Goal: Information Seeking & Learning: Learn about a topic

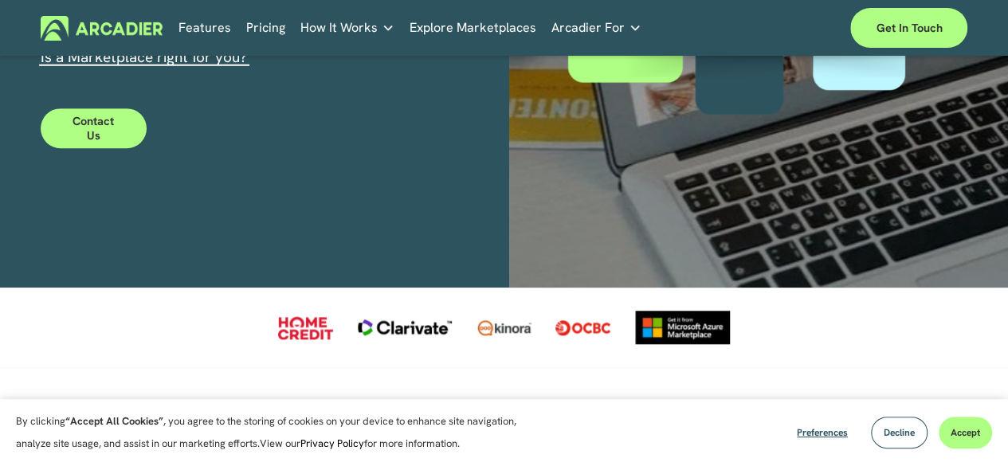
scroll to position [471, 0]
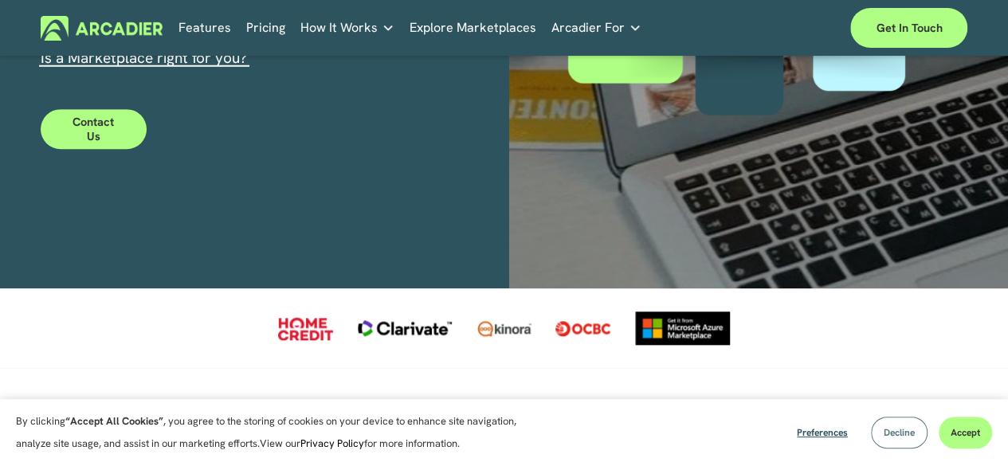
click at [898, 429] on span "Decline" at bounding box center [898, 432] width 31 height 13
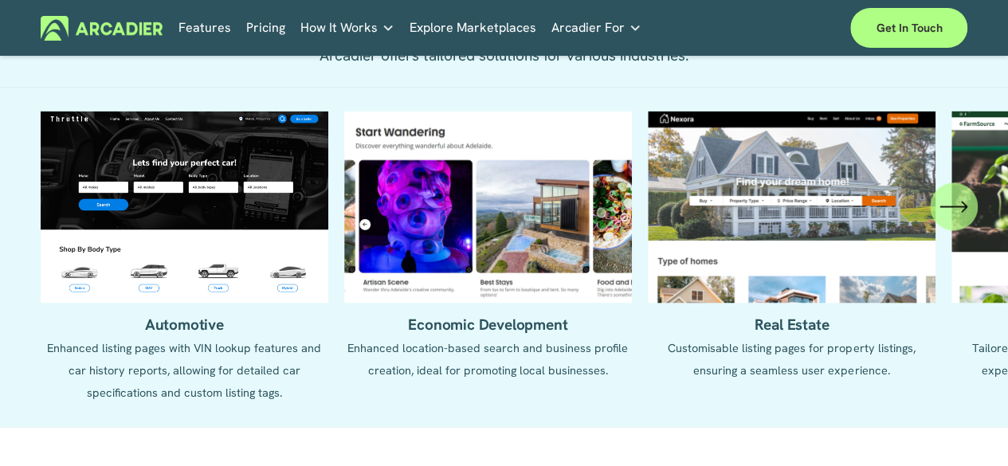
scroll to position [1395, 0]
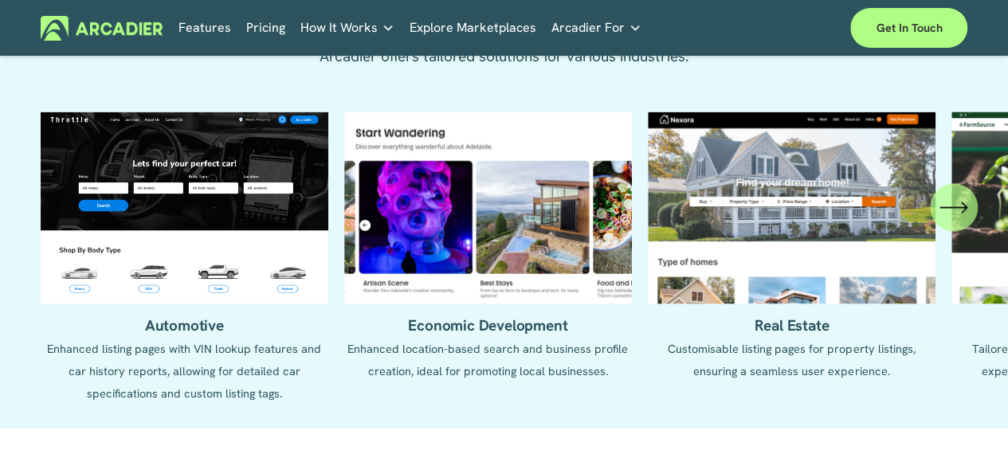
click at [947, 221] on icon "\a \a \a Next\a \a" at bounding box center [953, 207] width 29 height 29
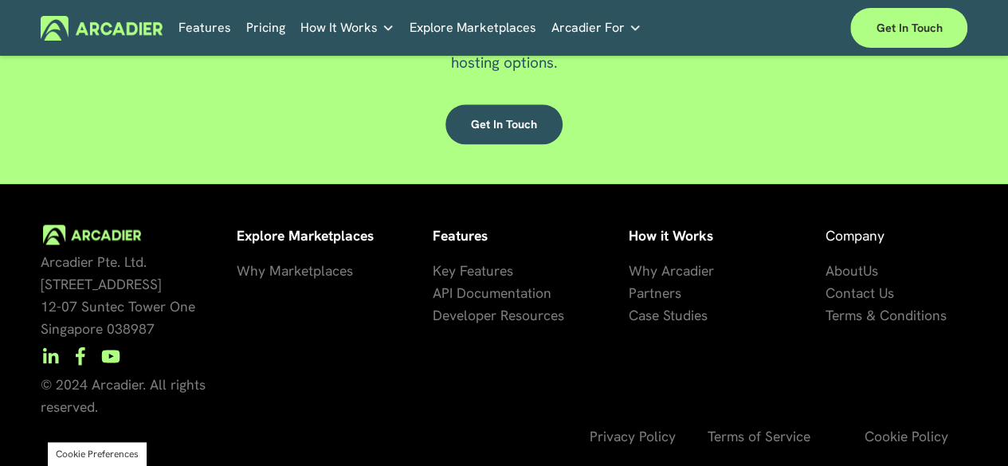
scroll to position [3789, 0]
click at [0, 0] on link "Retail Marketplaces Whatever you are offering to your customer, we bring it all…" at bounding box center [0, 0] width 0 height 0
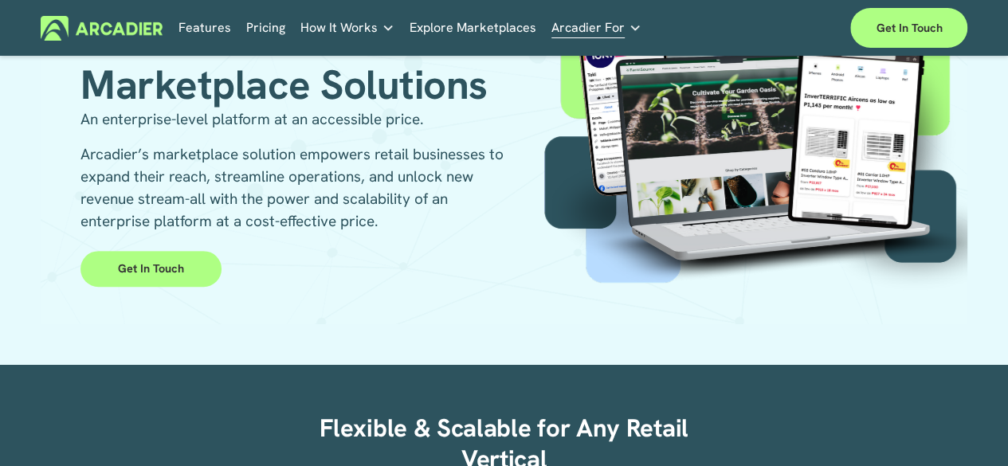
scroll to position [167, 0]
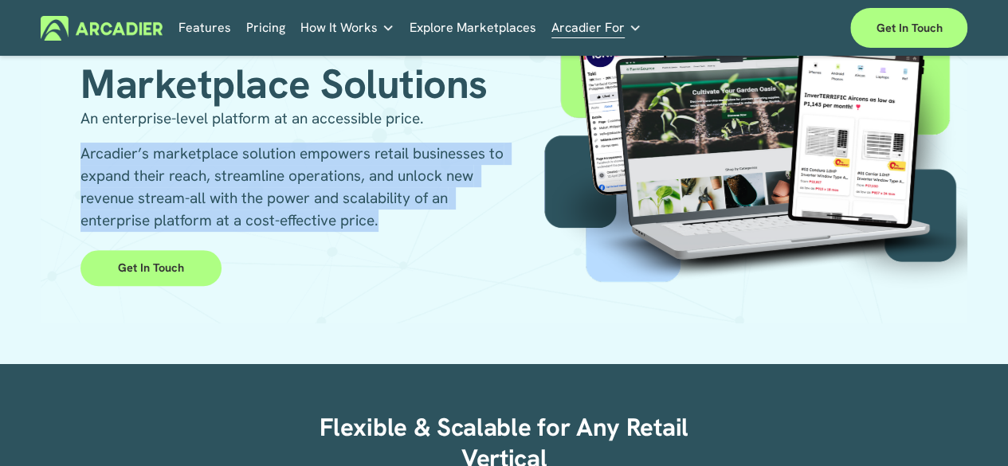
drag, startPoint x: 385, startPoint y: 221, endPoint x: 84, endPoint y: 158, distance: 306.9
click at [84, 158] on p "Arcadier’s marketplace solution empowers retail businesses to expand their reac…" at bounding box center [291, 187] width 423 height 89
drag, startPoint x: 84, startPoint y: 158, endPoint x: 385, endPoint y: 216, distance: 305.8
click at [385, 216] on p "Arcadier’s marketplace solution empowers retail businesses to expand their reac…" at bounding box center [291, 187] width 423 height 89
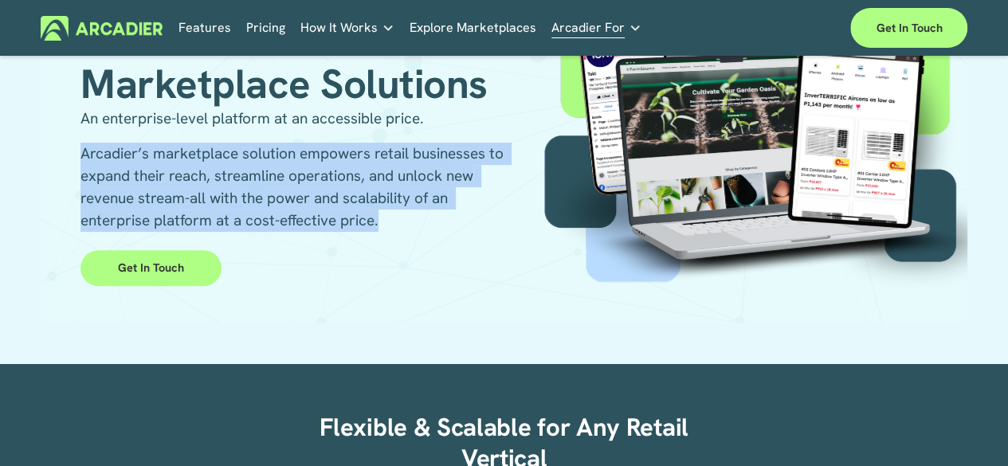
click at [385, 216] on p "Arcadier’s marketplace solution empowers retail businesses to expand their reac…" at bounding box center [291, 187] width 423 height 89
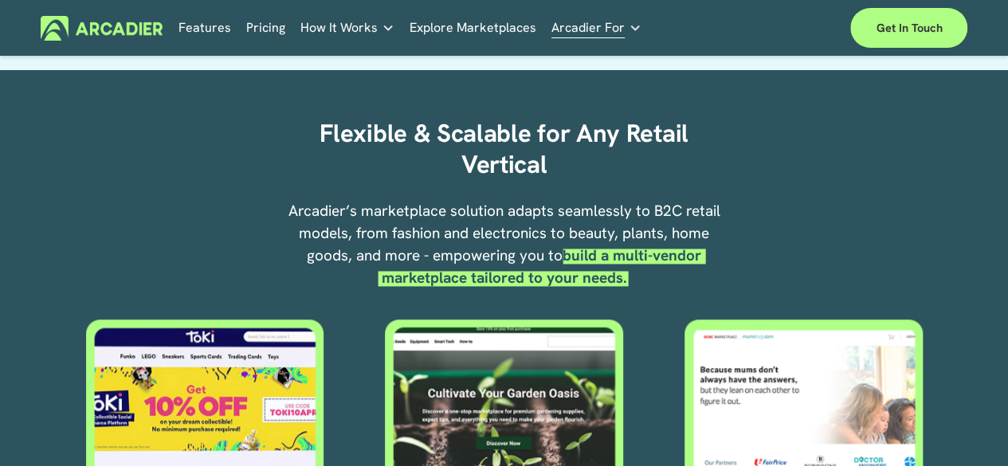
scroll to position [462, 0]
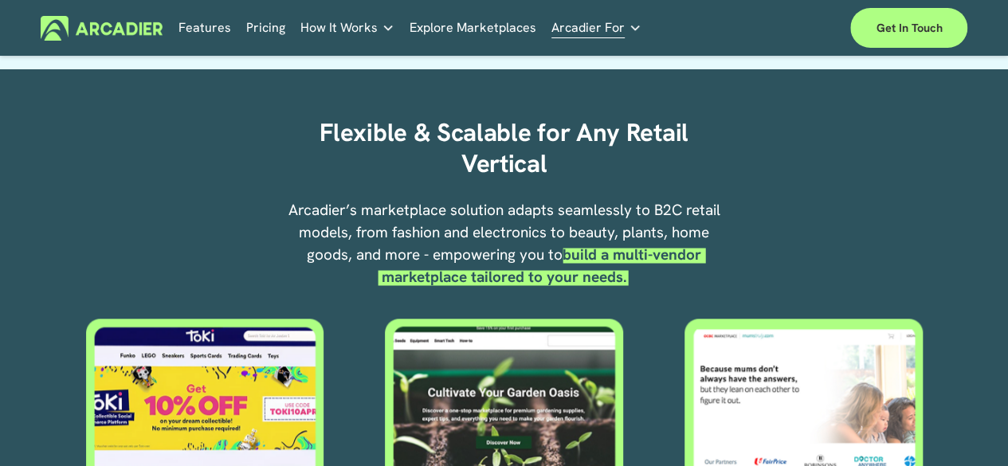
click at [385, 216] on p "Arcadier’s marketplace solution adapts seamlessly to B2C retail models, from fa…" at bounding box center [504, 243] width 448 height 89
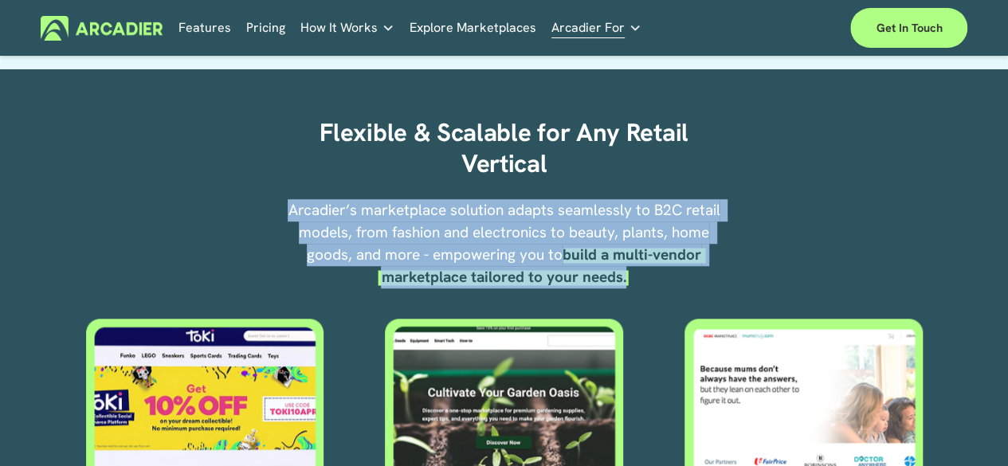
drag, startPoint x: 288, startPoint y: 216, endPoint x: 648, endPoint y: 285, distance: 366.6
click at [648, 285] on p "Arcadier’s marketplace solution adapts seamlessly to B2C retail models, from fa…" at bounding box center [504, 243] width 448 height 89
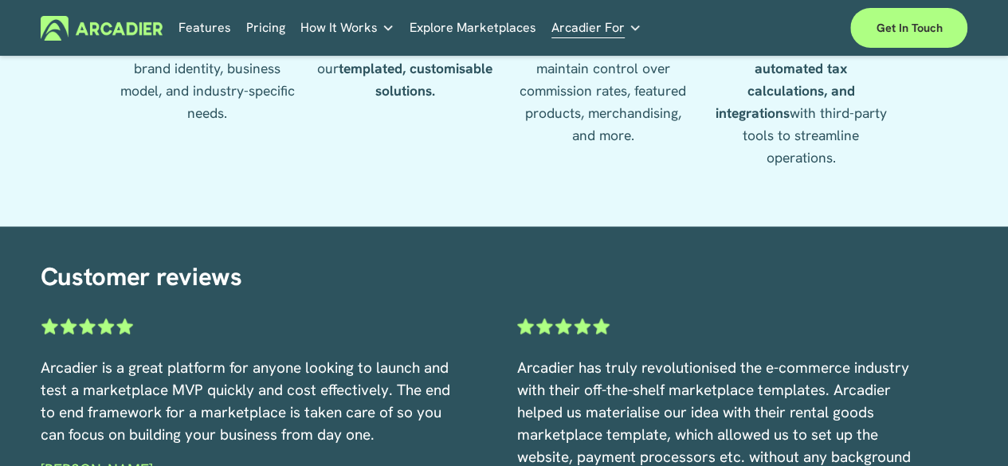
scroll to position [1911, 0]
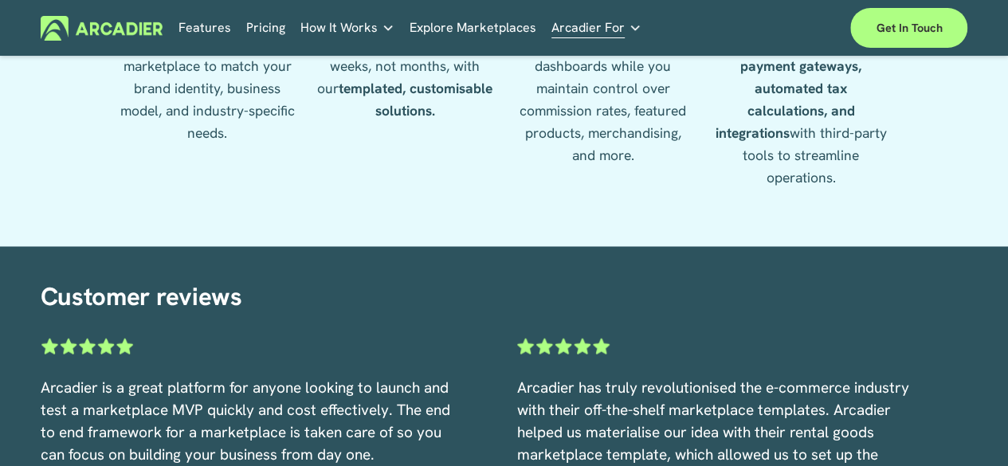
click at [198, 34] on link "Features" at bounding box center [204, 28] width 53 height 25
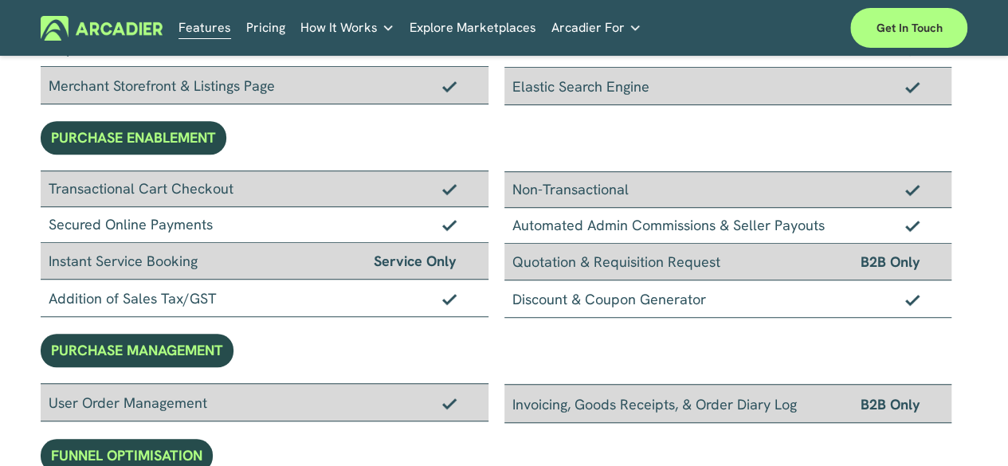
scroll to position [432, 0]
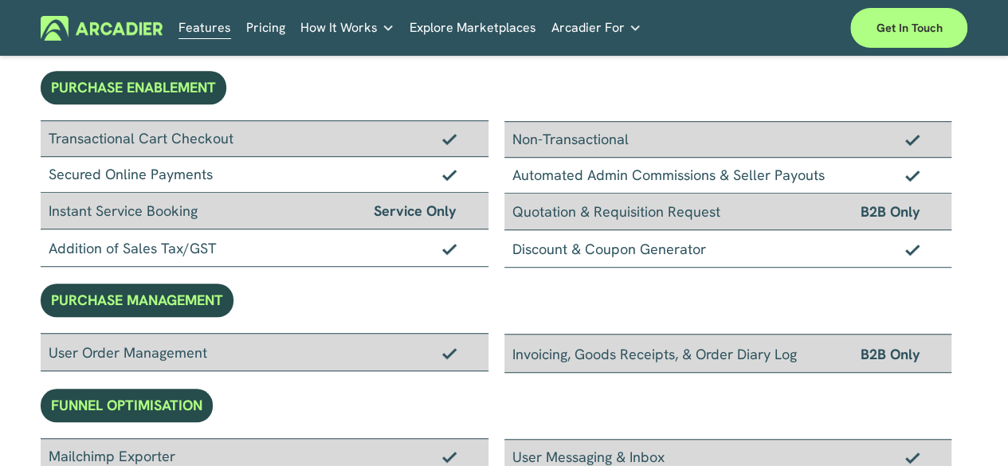
drag, startPoint x: 49, startPoint y: 209, endPoint x: 206, endPoint y: 219, distance: 158.0
click at [206, 219] on div "Instant Service Booking Service Only" at bounding box center [265, 211] width 448 height 37
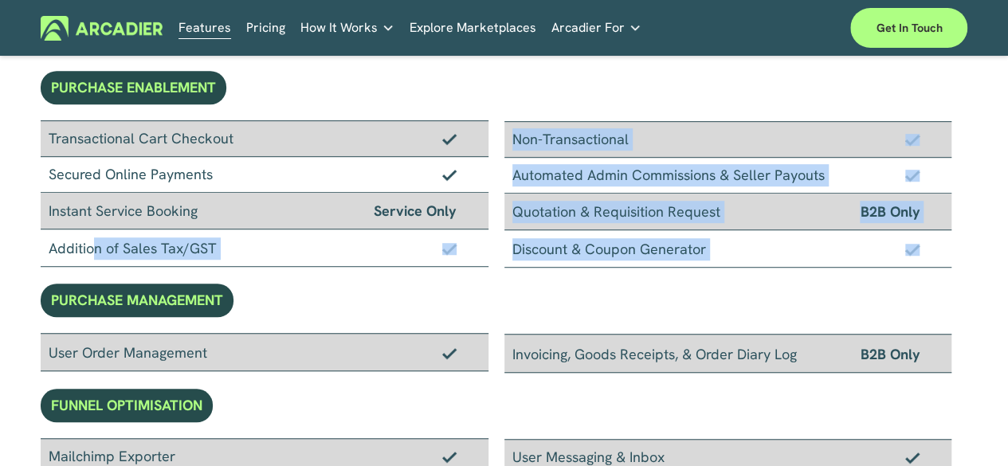
drag, startPoint x: 47, startPoint y: 247, endPoint x: 213, endPoint y: 269, distance: 167.2
click at [213, 269] on div "BASIC FEATURES BRANDING & CONTENT White-Labeled Marketplace Branding Marketplac…" at bounding box center [504, 425] width 927 height 1469
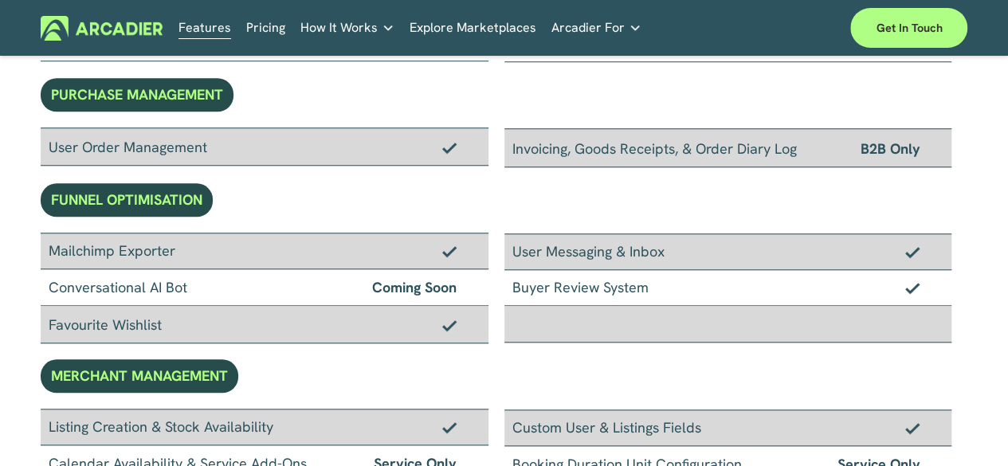
scroll to position [640, 0]
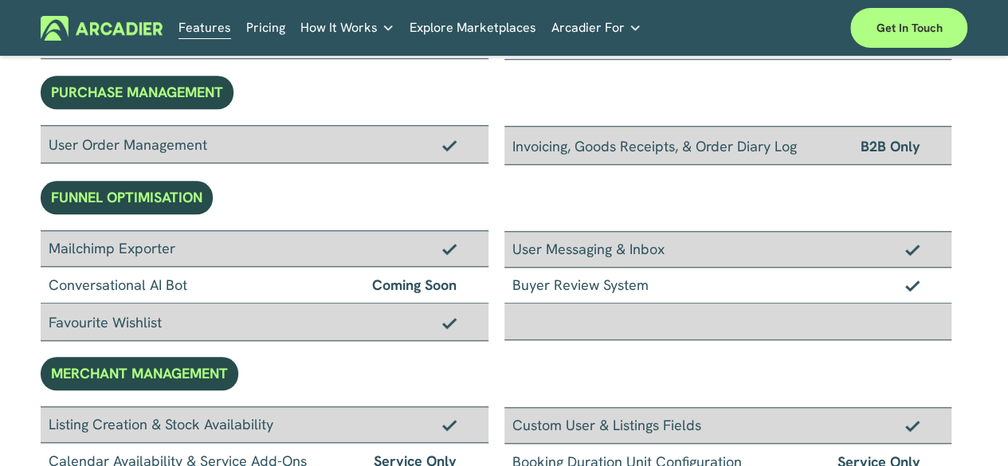
drag, startPoint x: 49, startPoint y: 142, endPoint x: 212, endPoint y: 152, distance: 162.8
click at [212, 152] on div "User Order Management" at bounding box center [265, 144] width 448 height 38
drag, startPoint x: 48, startPoint y: 246, endPoint x: 193, endPoint y: 245, distance: 145.0
click at [193, 245] on div "Mailchimp Exporter" at bounding box center [265, 248] width 448 height 37
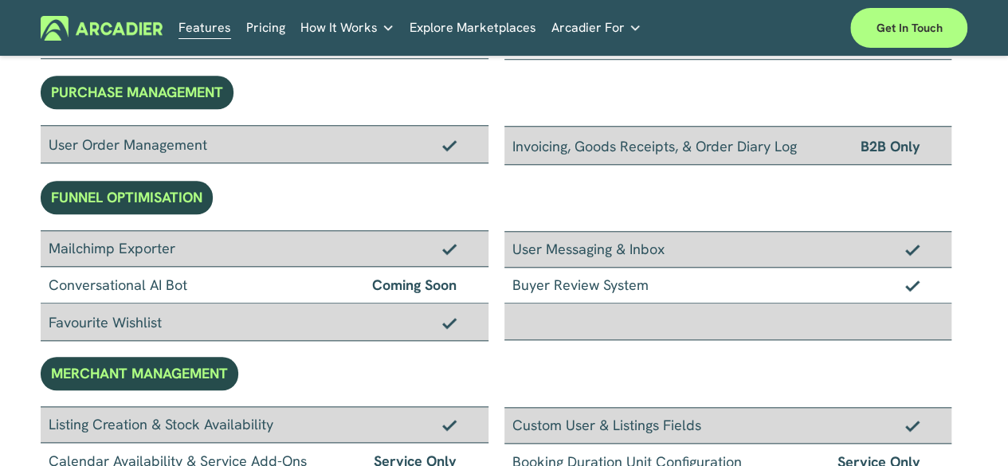
click at [193, 245] on div "Mailchimp Exporter" at bounding box center [265, 248] width 448 height 37
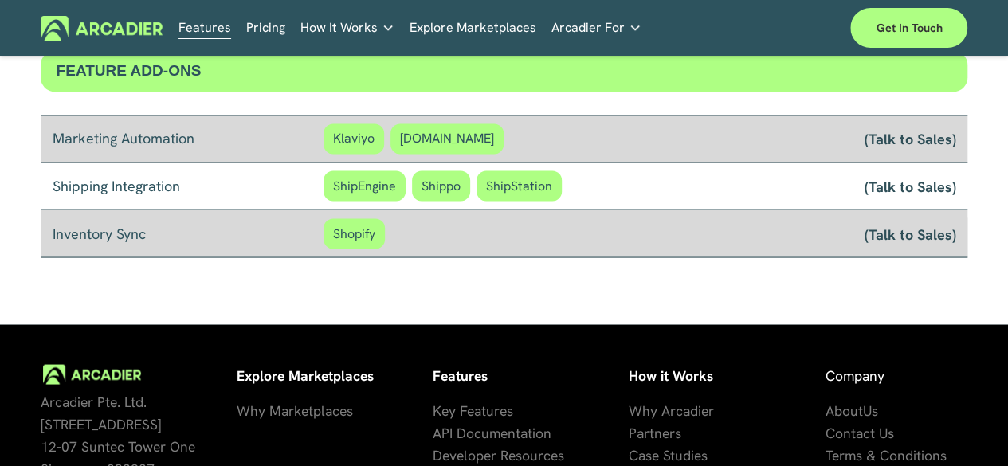
scroll to position [1340, 0]
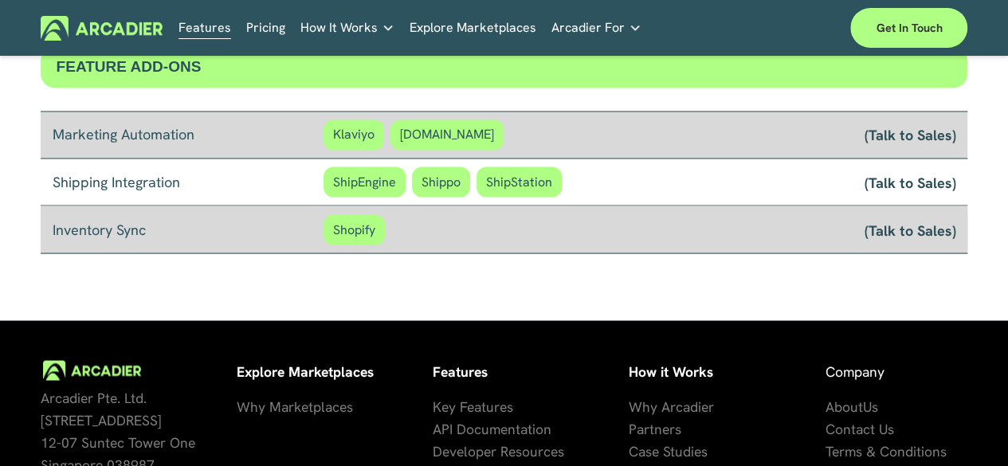
click at [259, 33] on link "Pricing" at bounding box center [265, 28] width 39 height 25
